Goal: Find specific page/section: Find specific page/section

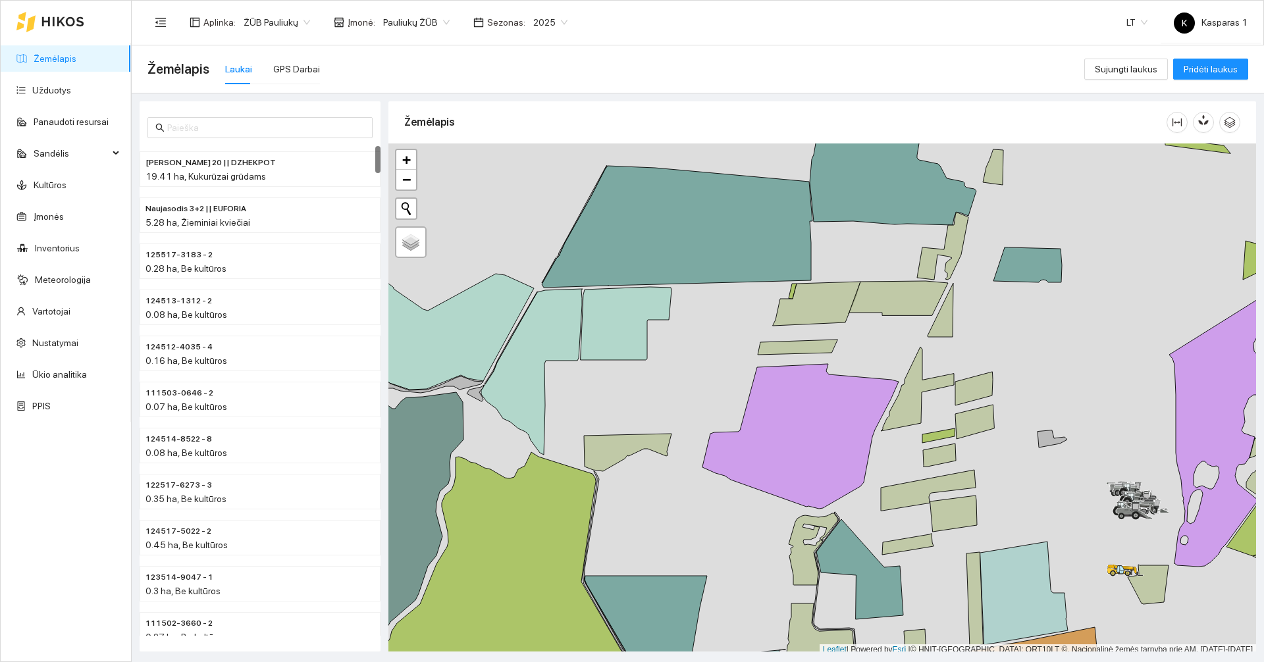
scroll to position [4, 0]
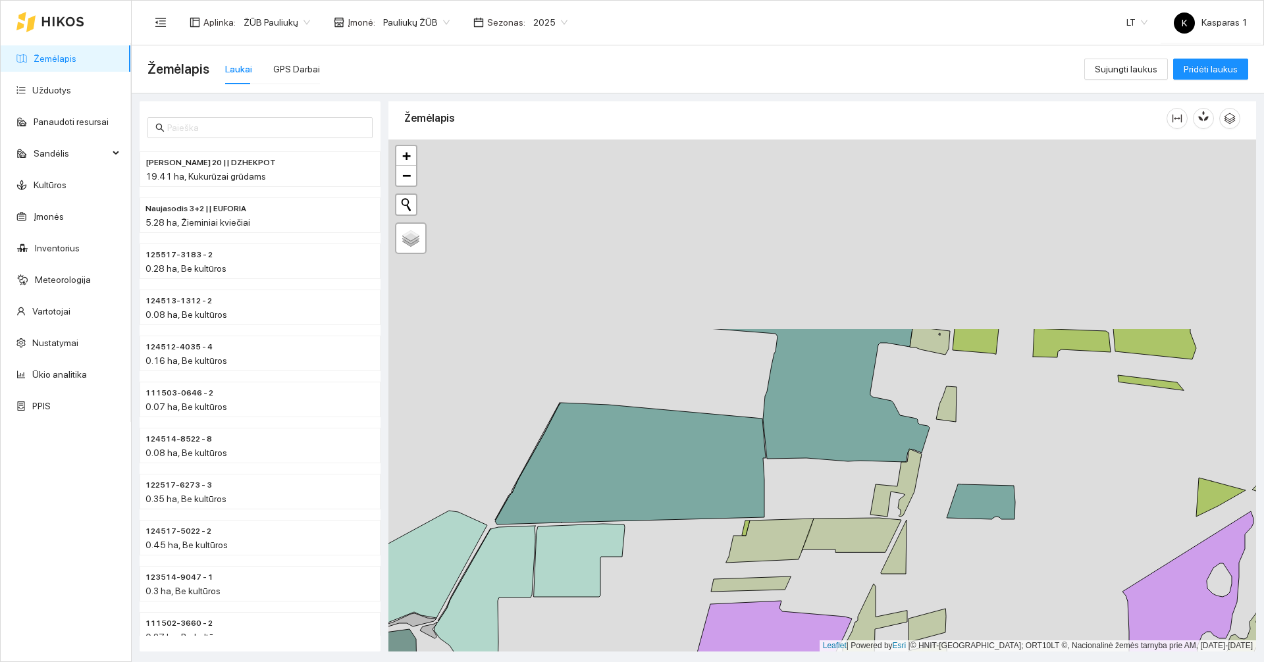
drag, startPoint x: 533, startPoint y: 198, endPoint x: 485, endPoint y: 441, distance: 247.5
click at [485, 441] on div at bounding box center [822, 396] width 868 height 512
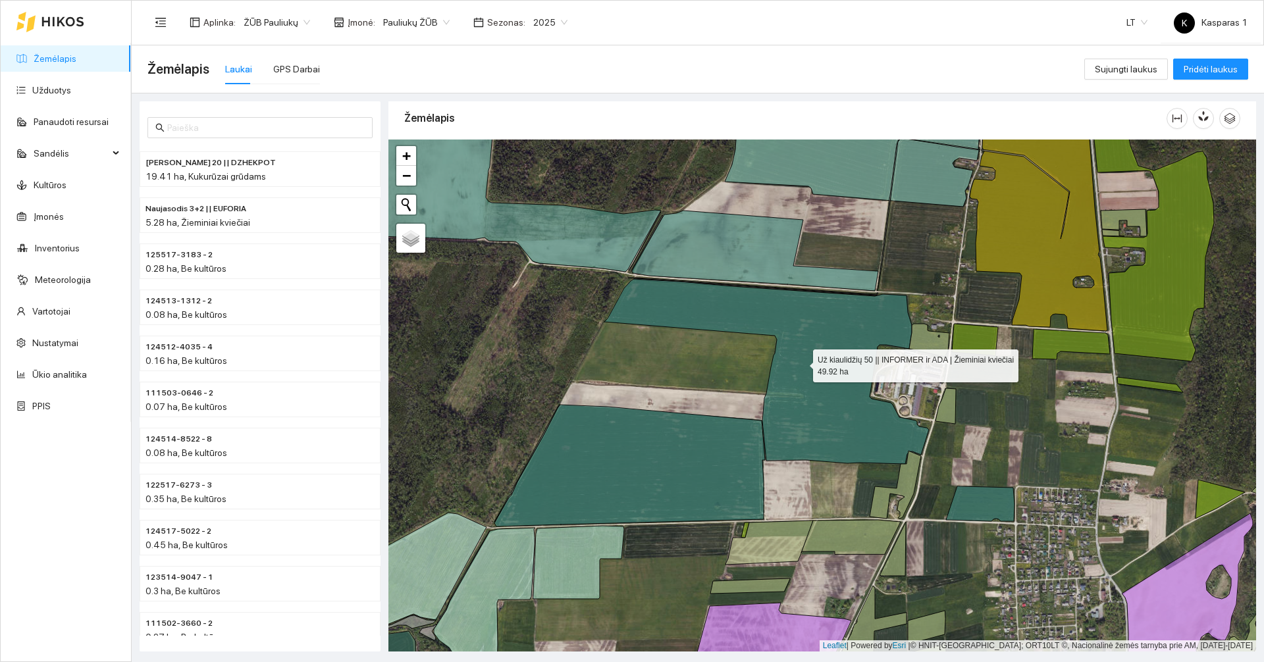
click at [802, 404] on icon at bounding box center [766, 371] width 325 height 185
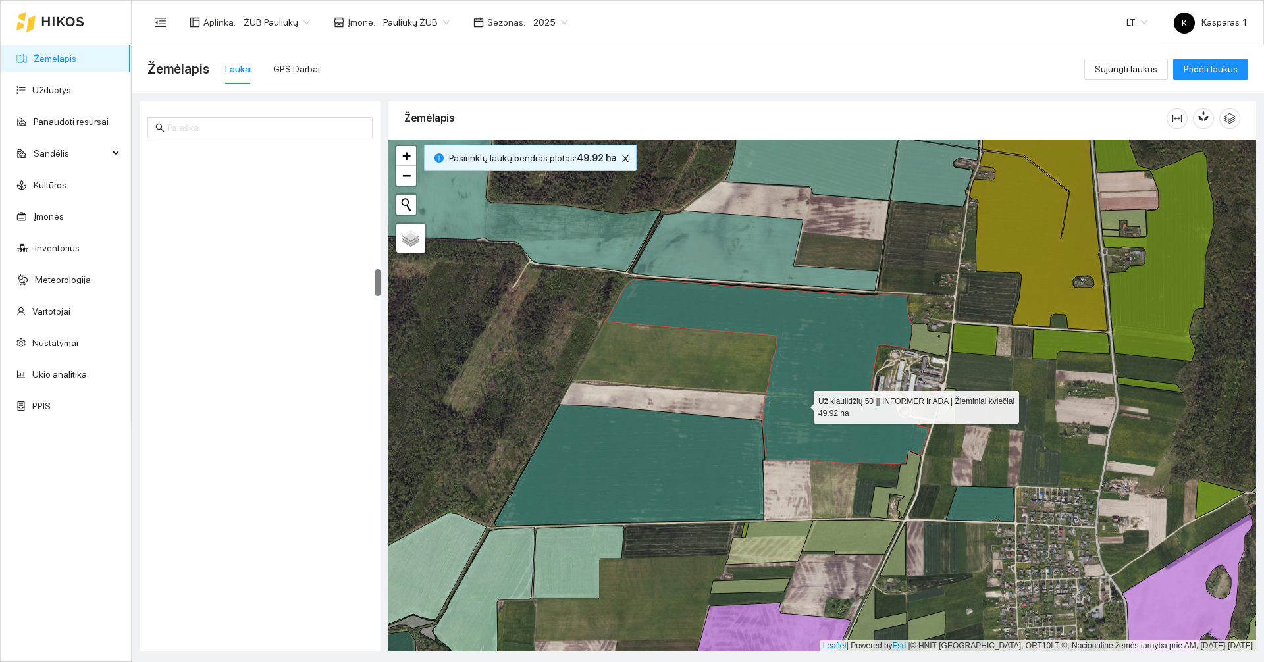
scroll to position [2207, 0]
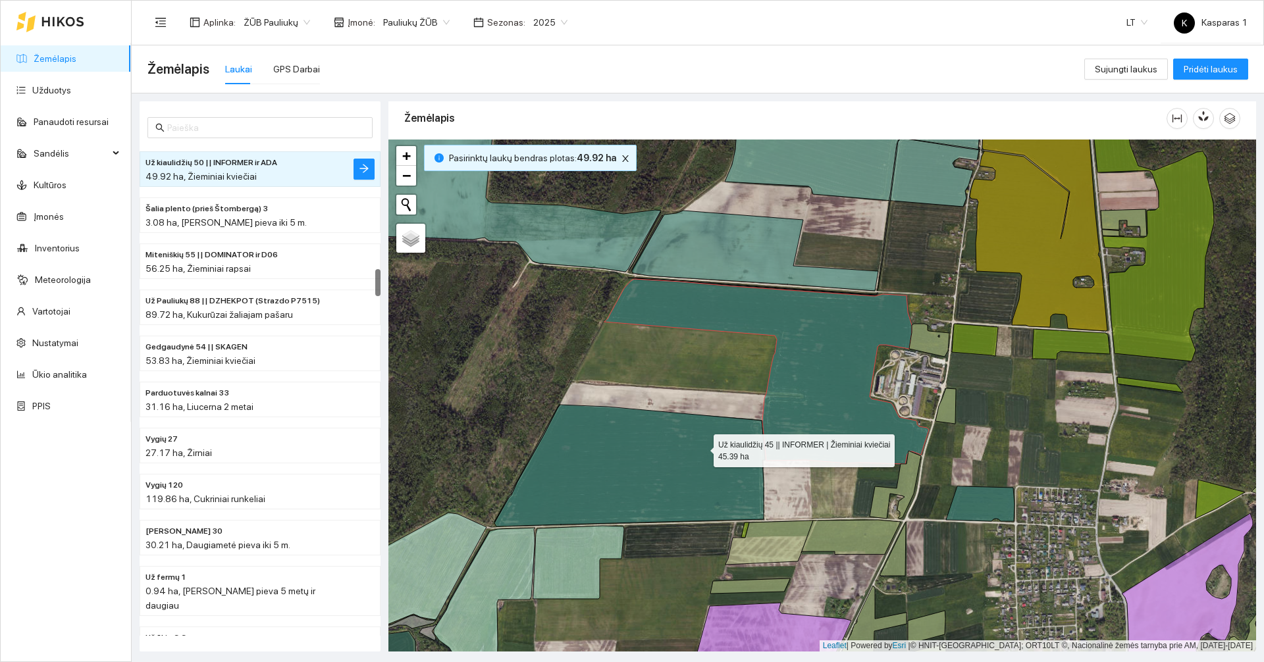
click at [702, 448] on icon at bounding box center [629, 466] width 271 height 122
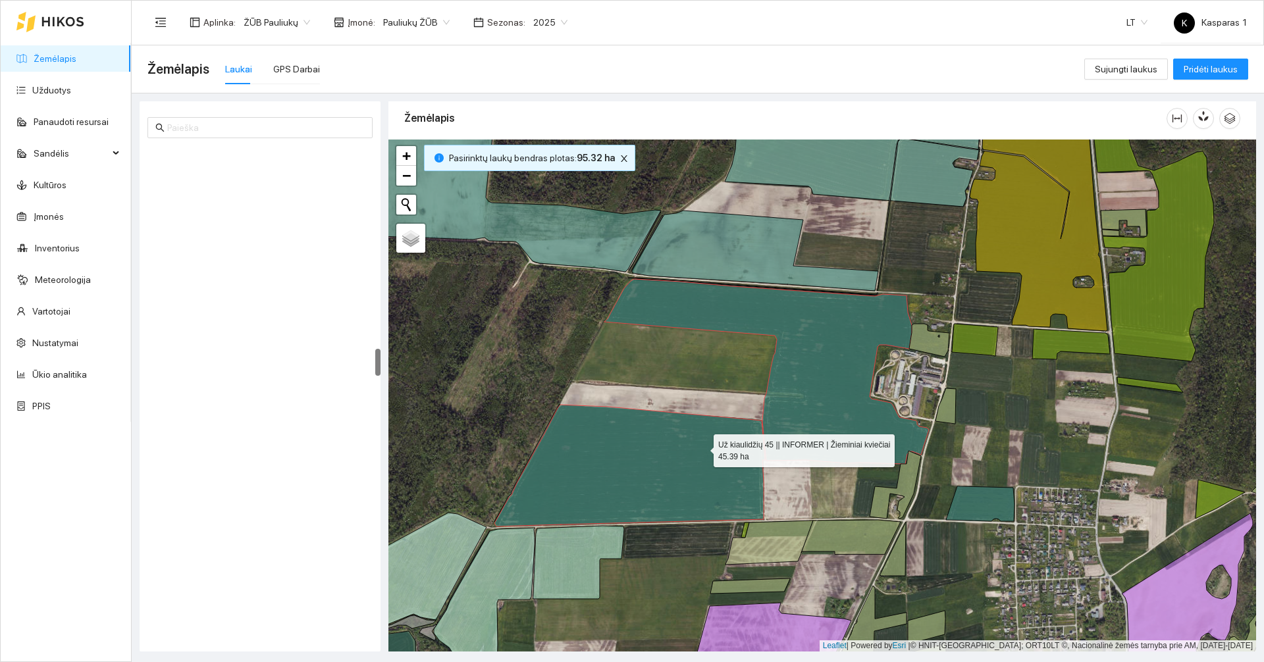
scroll to position [3633, 0]
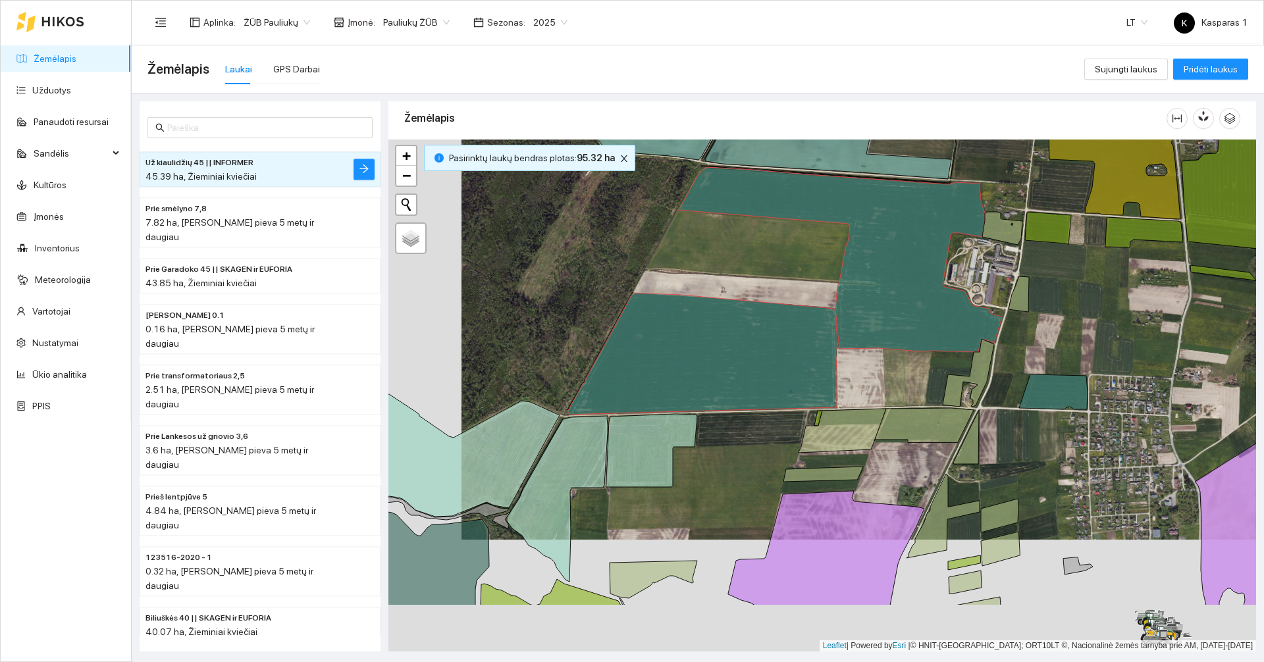
drag, startPoint x: 696, startPoint y: 359, endPoint x: 772, endPoint y: 259, distance: 125.1
click at [772, 259] on div at bounding box center [822, 396] width 868 height 512
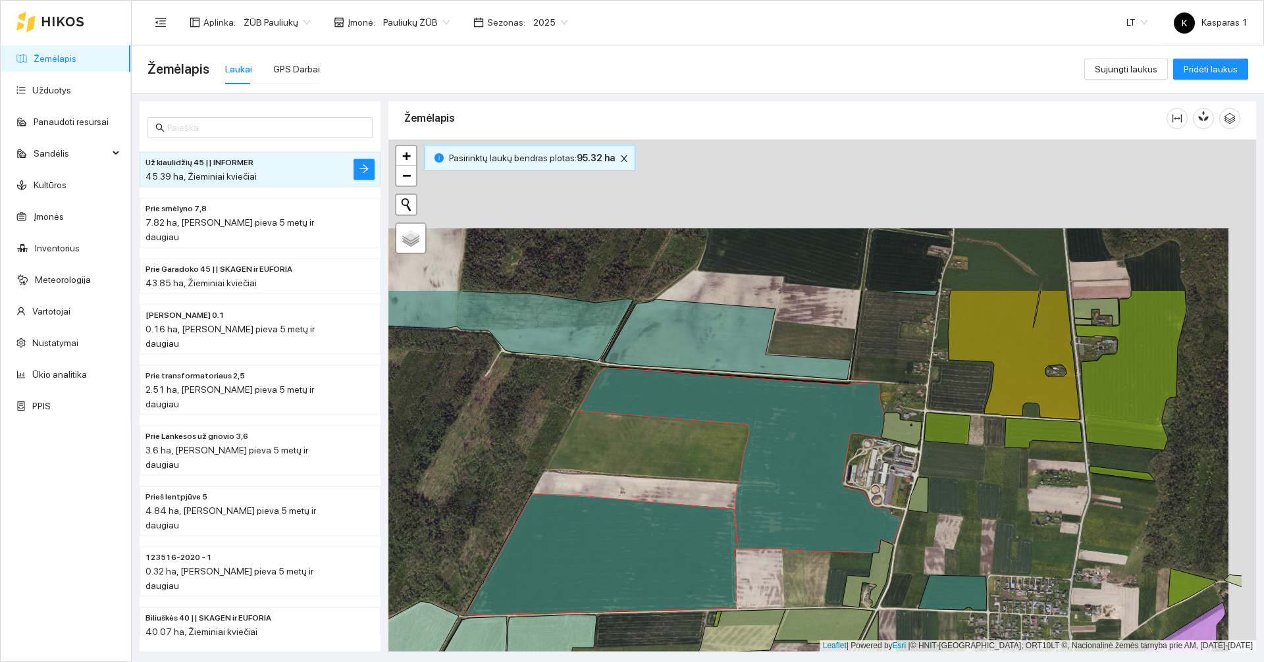
drag, startPoint x: 767, startPoint y: 256, endPoint x: 666, endPoint y: 459, distance: 226.7
click at [666, 459] on div at bounding box center [822, 396] width 868 height 512
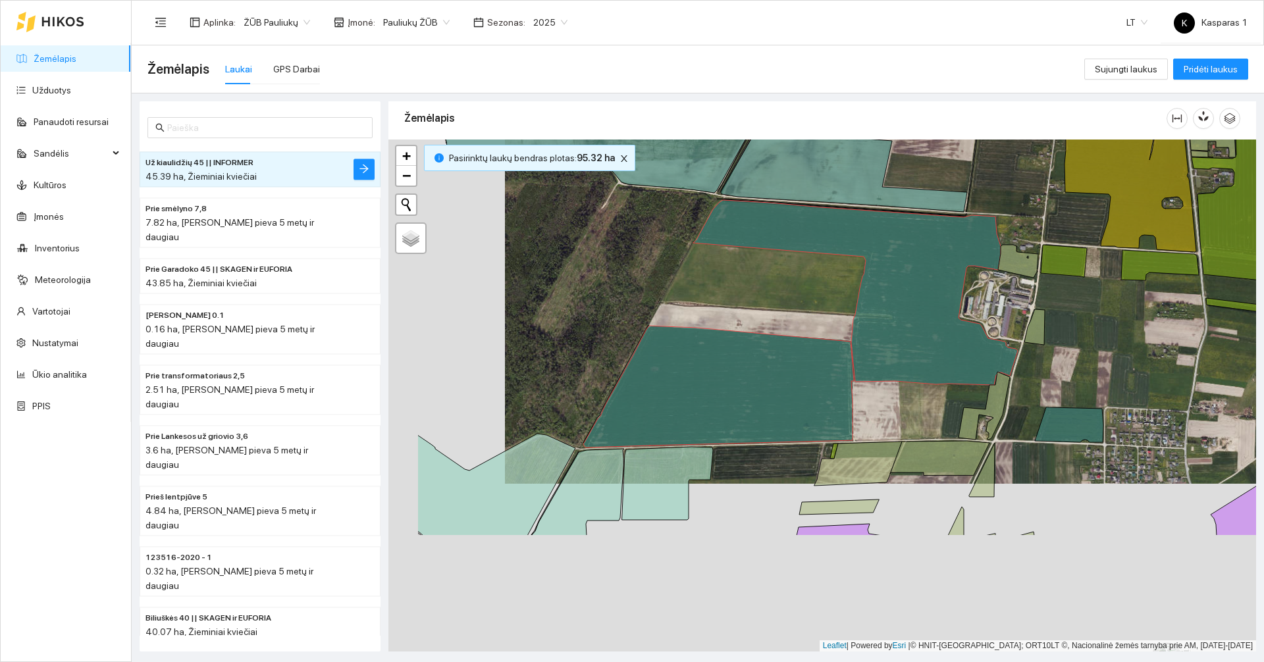
drag, startPoint x: 667, startPoint y: 461, endPoint x: 783, endPoint y: 293, distance: 204.3
click at [783, 293] on div at bounding box center [822, 396] width 868 height 512
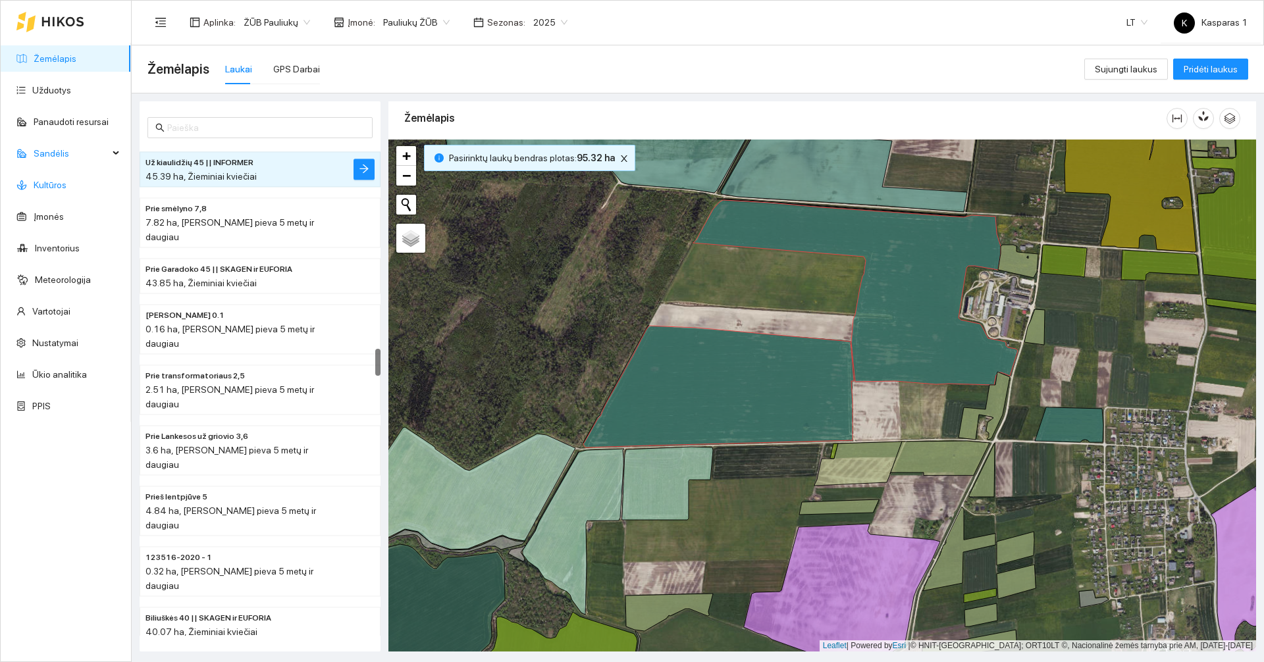
click at [57, 184] on link "Kultūros" at bounding box center [50, 185] width 33 height 11
